Goal: Navigation & Orientation: Find specific page/section

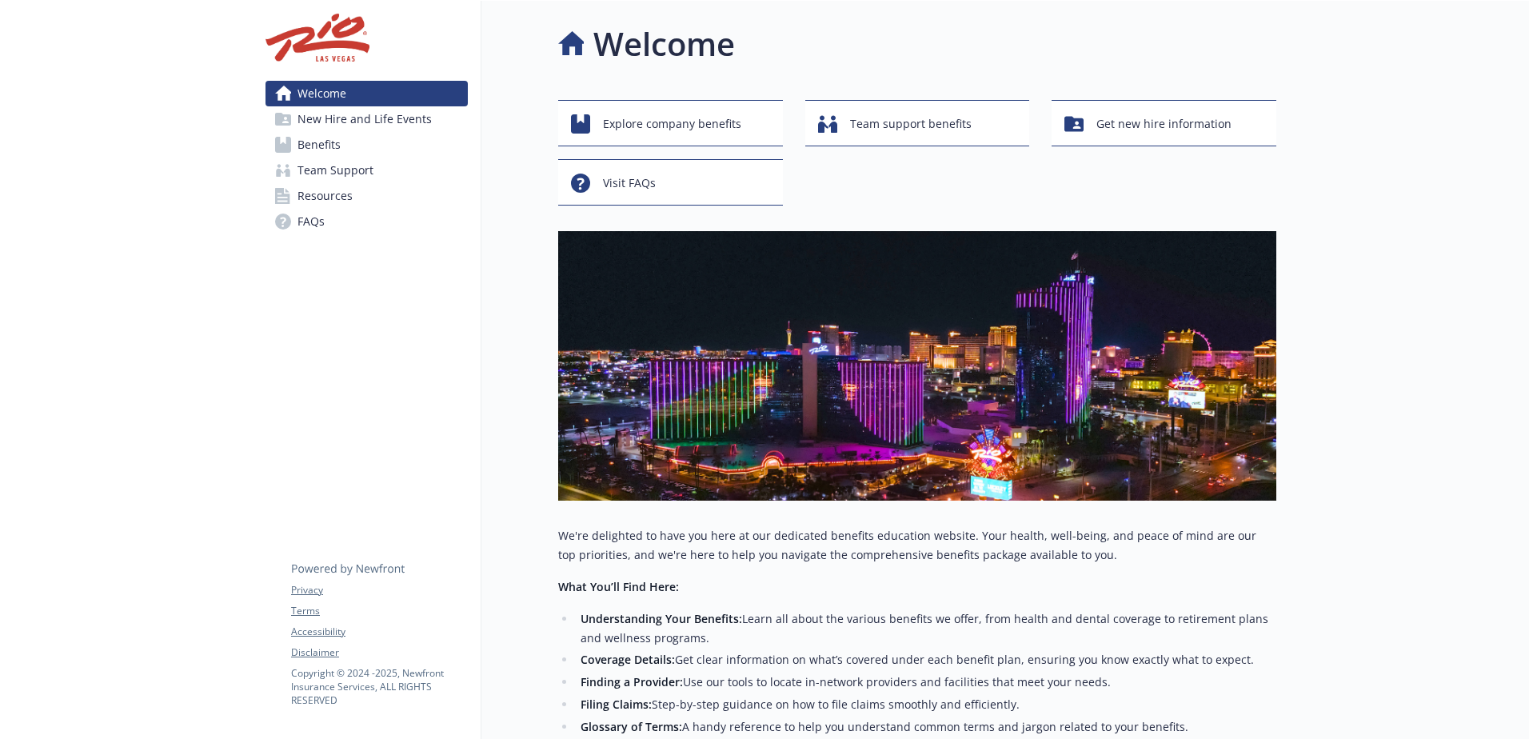
drag, startPoint x: 117, startPoint y: 440, endPoint x: 126, endPoint y: 401, distance: 40.3
click at [117, 440] on div at bounding box center [126, 524] width 253 height 1046
